Goal: Check status

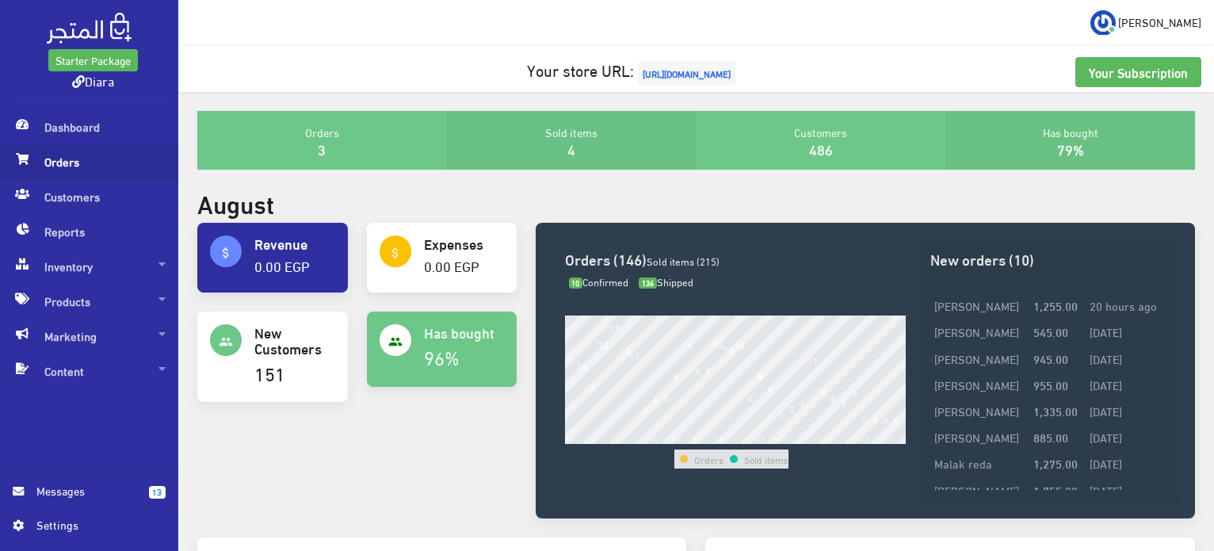
click at [97, 153] on span "Orders" at bounding box center [89, 161] width 153 height 35
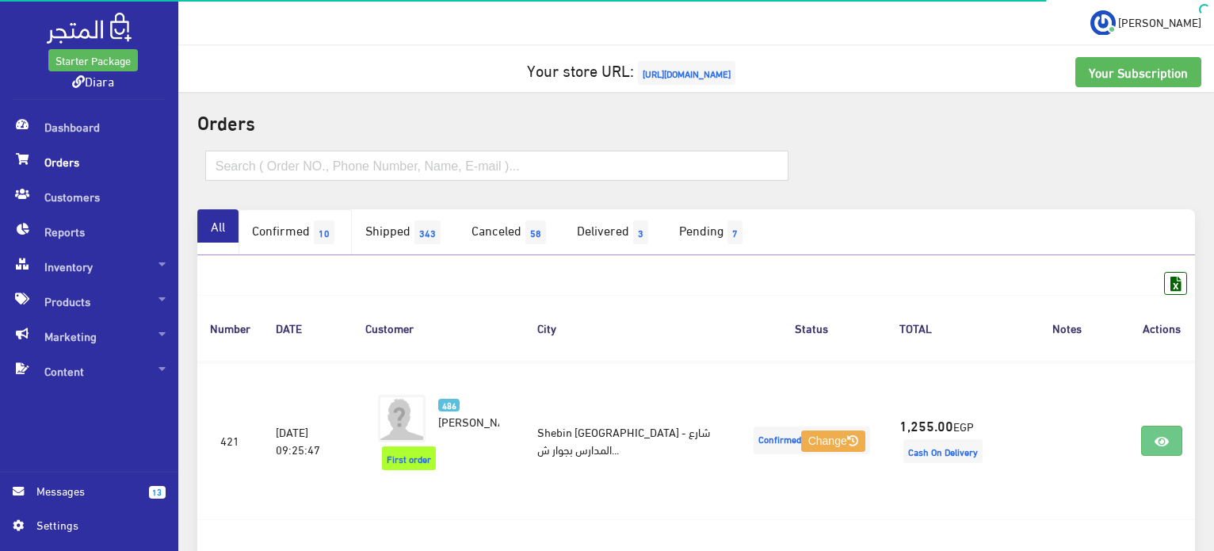
click at [289, 234] on link "Confirmed 10" at bounding box center [295, 232] width 113 height 46
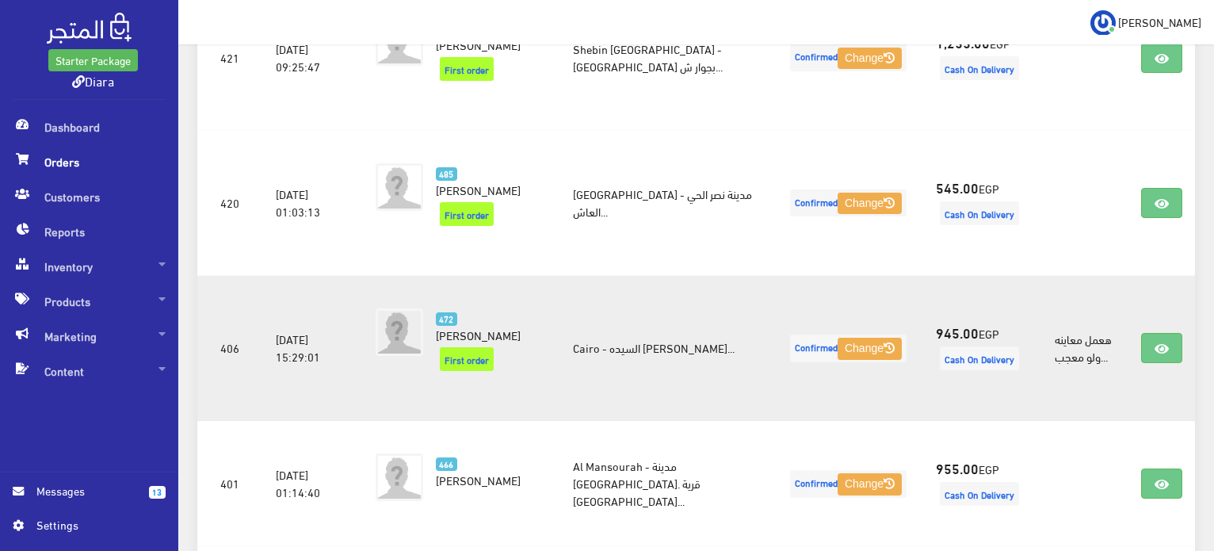
scroll to position [159, 0]
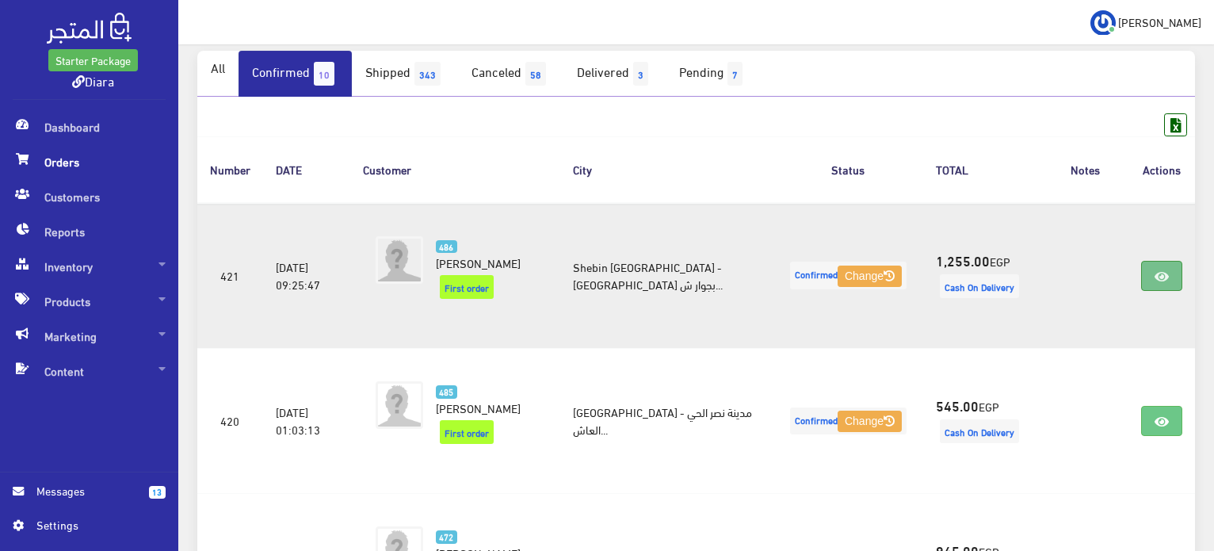
click at [1152, 281] on link at bounding box center [1161, 276] width 41 height 30
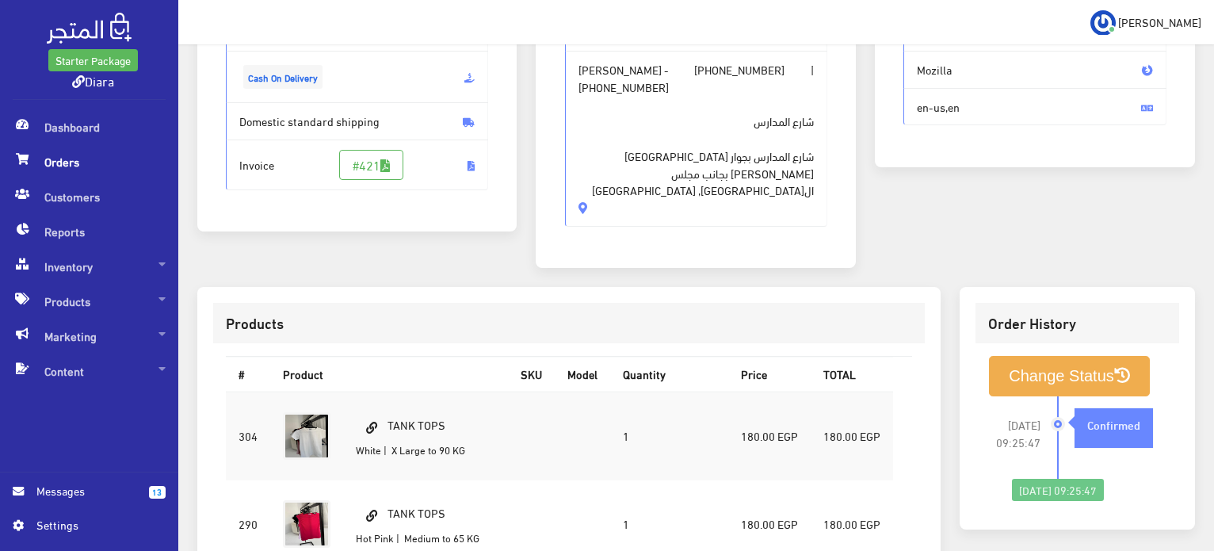
scroll to position [793, 0]
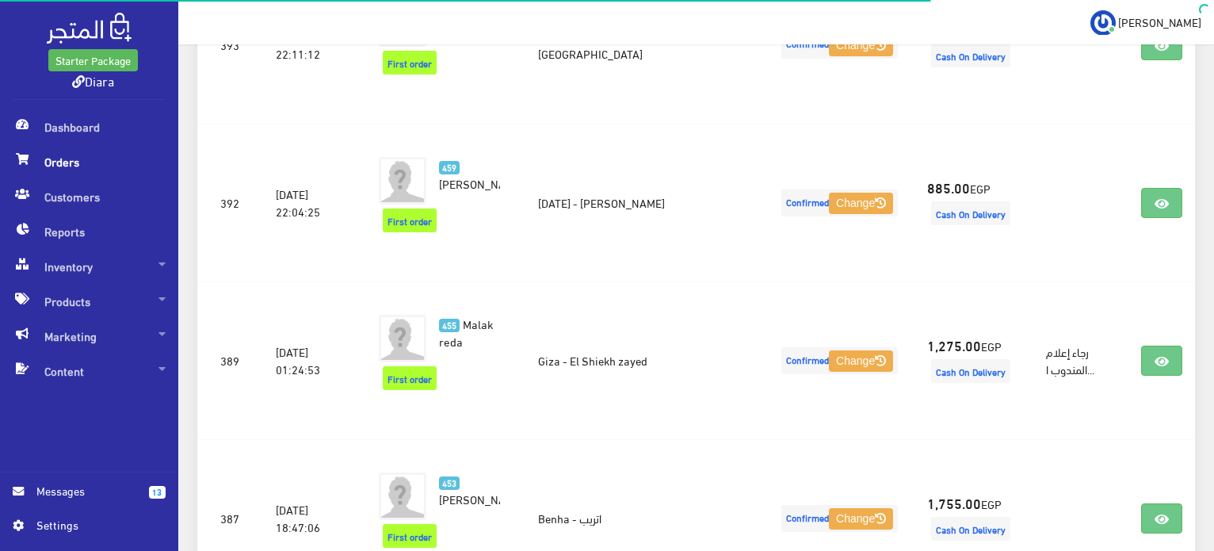
scroll to position [1263, 0]
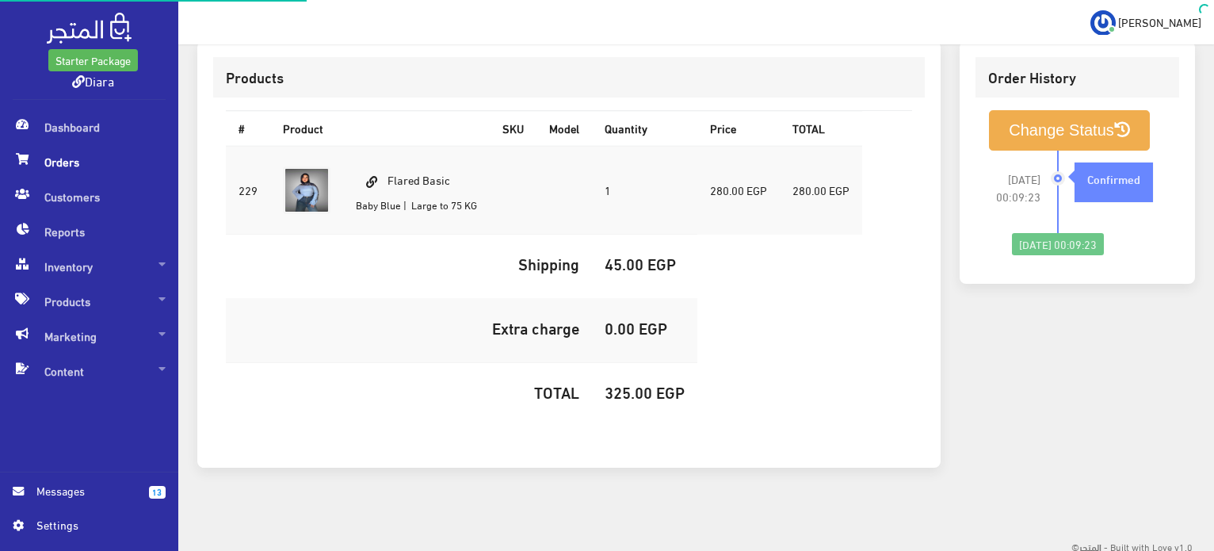
scroll to position [449, 0]
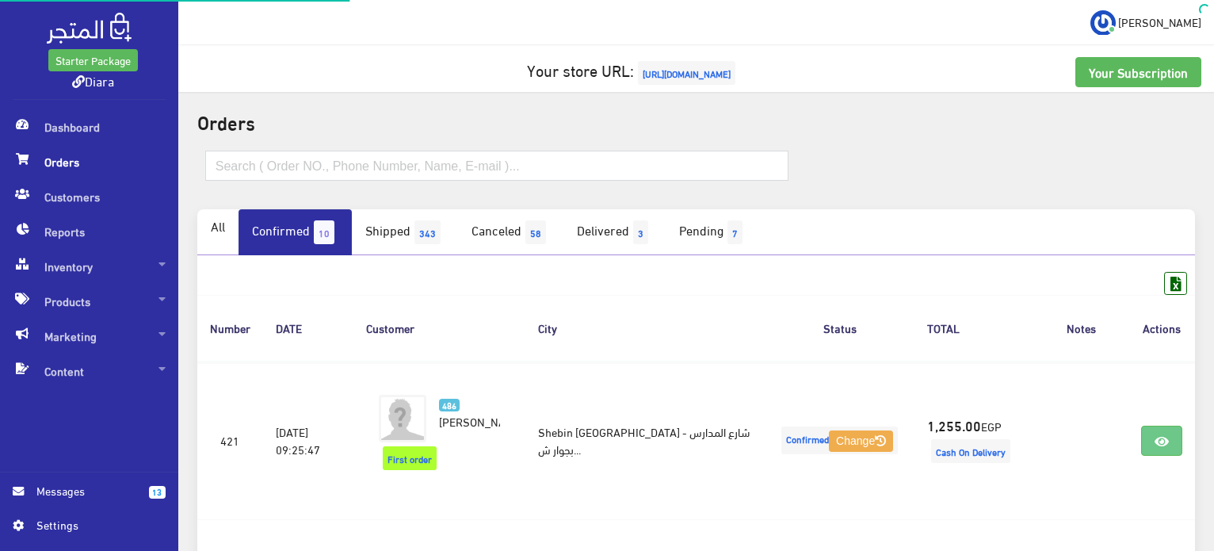
scroll to position [1263, 0]
